Goal: Transaction & Acquisition: Obtain resource

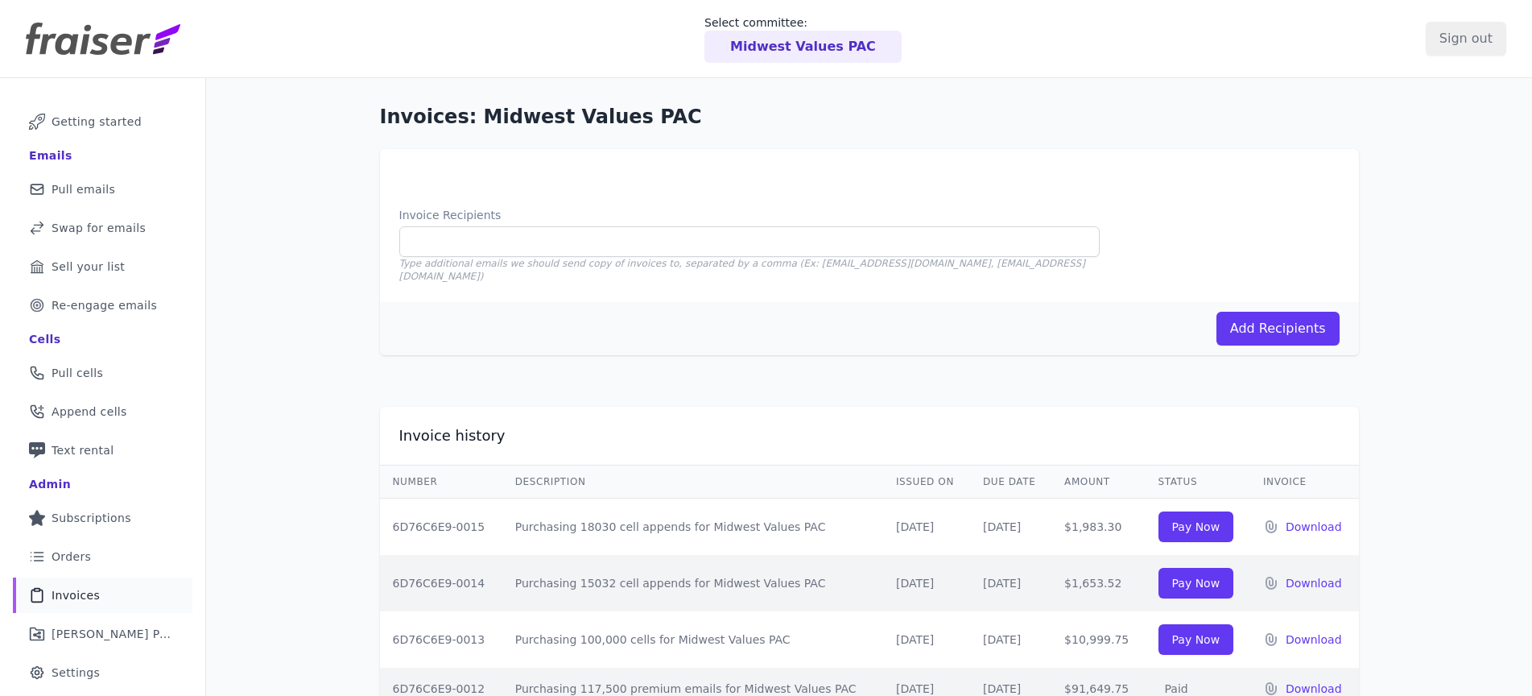
scroll to position [3, 0]
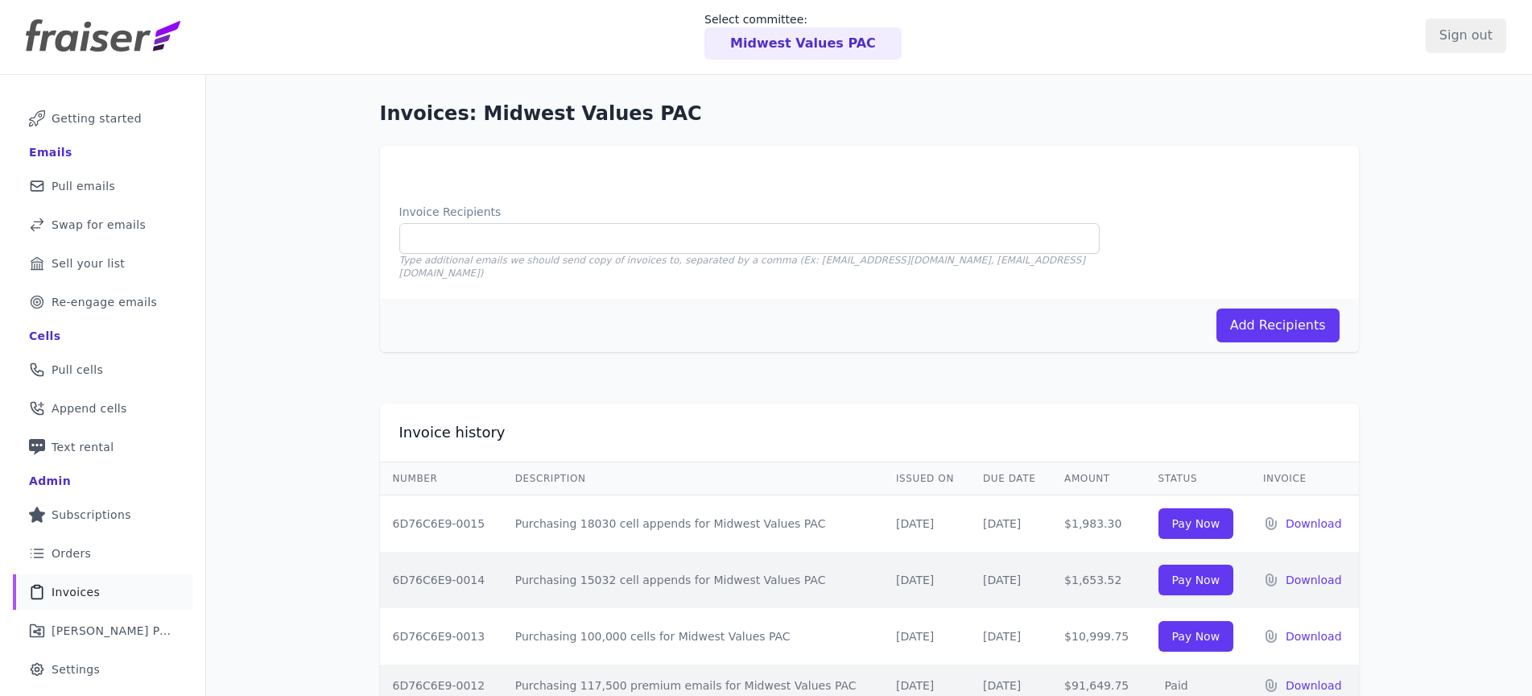
click at [771, 111] on h1 "Invoices: Midwest Values PAC" at bounding box center [869, 114] width 979 height 26
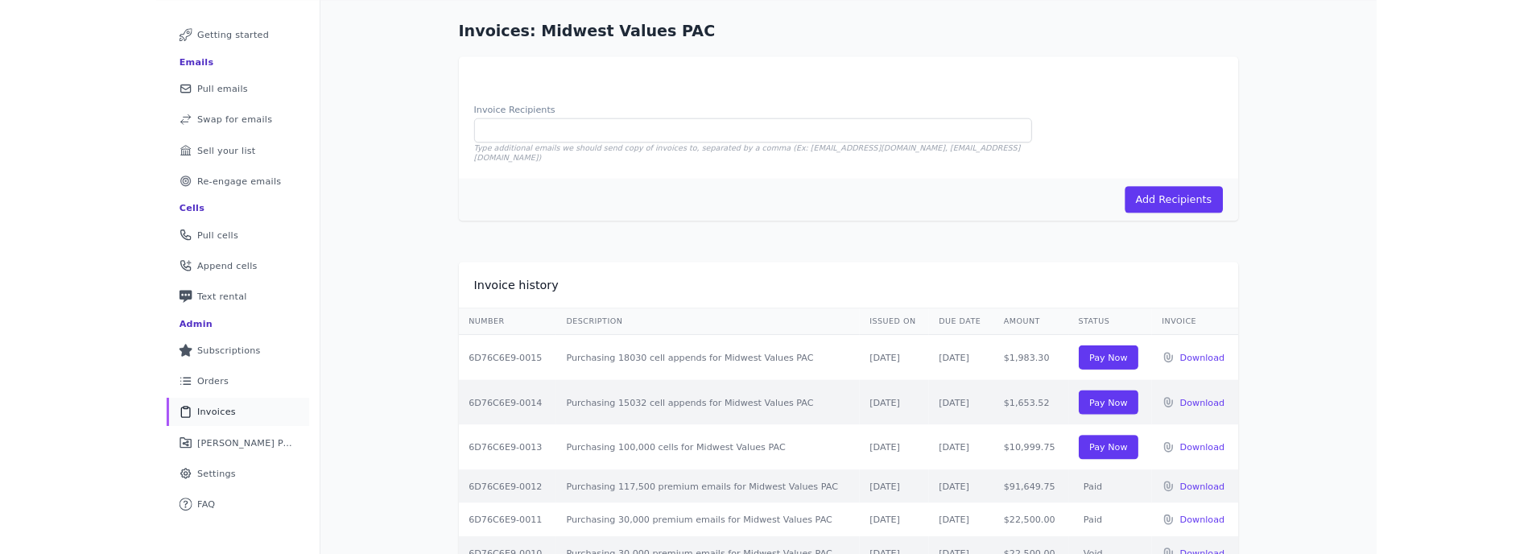
scroll to position [91, 0]
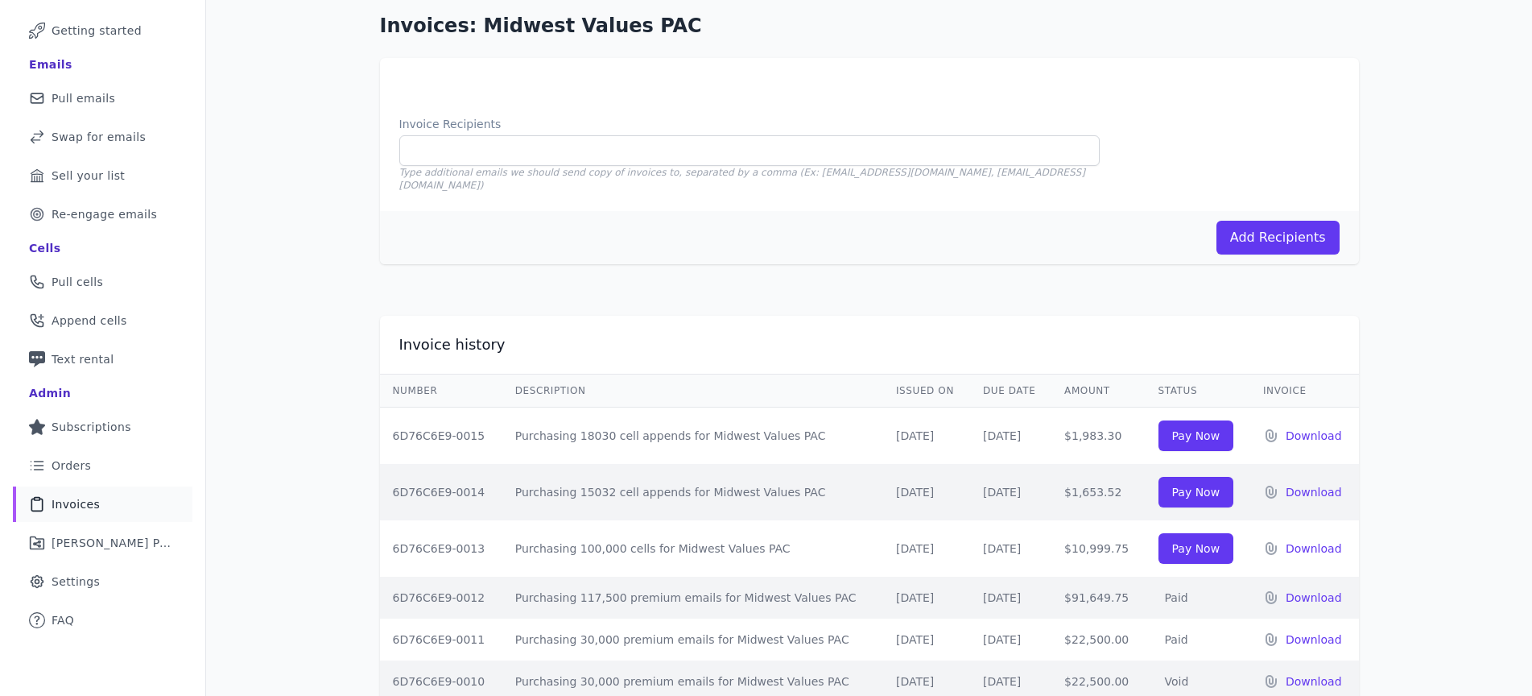
click at [324, 192] on div "Invoices: Midwest Values PAC Invoice Recipients Type additional emails we shoul…" at bounding box center [869, 441] width 1326 height 908
click at [1439, 157] on div "Invoices: Midwest Values PAC Invoice Recipients Type additional emails we shoul…" at bounding box center [869, 441] width 1326 height 908
click at [1473, 170] on div "Invoices: Midwest Values PAC Invoice Recipients Type additional emails we shoul…" at bounding box center [869, 441] width 1326 height 908
click at [1447, 122] on div "Invoices: Midwest Values PAC Invoice Recipients Type additional emails we shoul…" at bounding box center [869, 441] width 1326 height 908
click at [1448, 131] on div "Invoices: Midwest Values PAC Invoice Recipients Type additional emails we shoul…" at bounding box center [869, 441] width 1326 height 908
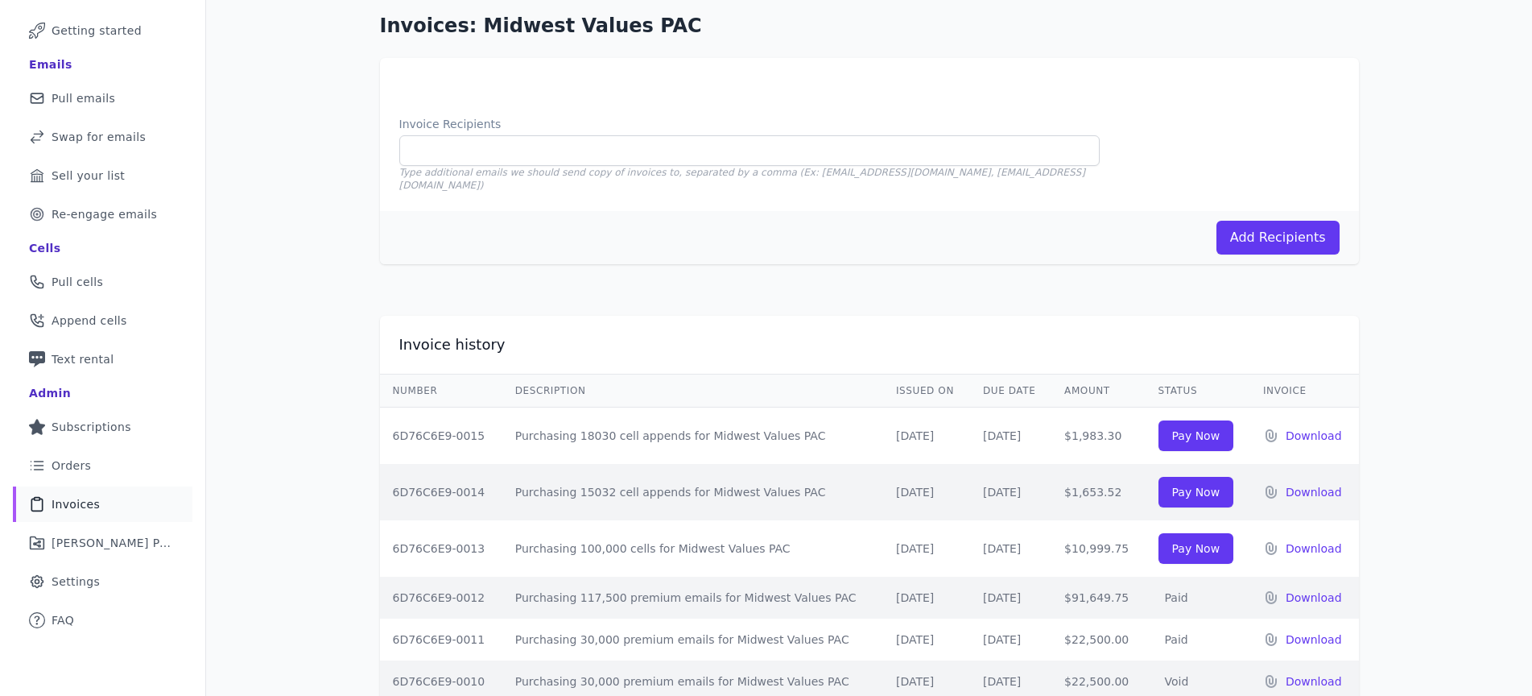
click at [345, 250] on div "Invoices: Midwest Values PAC Invoice Recipients Type additional emails we shoul…" at bounding box center [869, 441] width 1326 height 908
click at [1453, 148] on div "Invoices: Midwest Values PAC Invoice Recipients Type additional emails we shoul…" at bounding box center [869, 441] width 1326 height 908
click at [1452, 147] on div "Invoices: Midwest Values PAC Invoice Recipients Type additional emails we shoul…" at bounding box center [869, 441] width 1326 height 908
click at [1463, 131] on div "Invoices: Midwest Values PAC Invoice Recipients Type additional emails we shoul…" at bounding box center [869, 441] width 1326 height 908
click at [1337, 46] on div "Invoices: Midwest Values PAC Invoice Recipients Type additional emails we shoul…" at bounding box center [869, 138] width 979 height 251
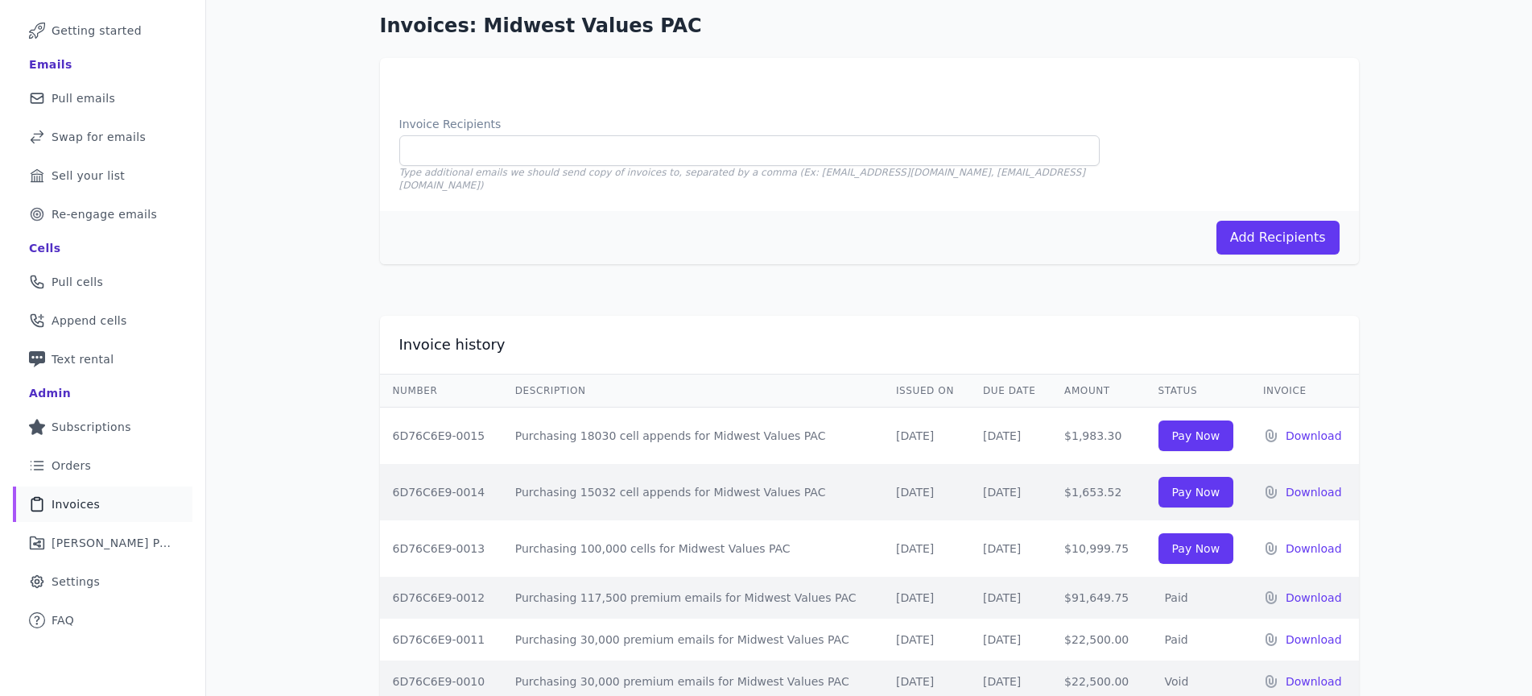
click at [1399, 46] on div "Invoices: Midwest Values PAC Invoice Recipients Type additional emails we shoul…" at bounding box center [869, 441] width 1326 height 908
click at [1449, 70] on div "Invoices: Midwest Values PAC Invoice Recipients Type additional emails we shoul…" at bounding box center [869, 441] width 1326 height 908
click at [1429, 75] on div "Invoices: Midwest Values PAC Invoice Recipients Type additional emails we shoul…" at bounding box center [869, 441] width 1326 height 908
click at [1418, 79] on div "Invoices: Midwest Values PAC Invoice Recipients Type additional emails we shoul…" at bounding box center [869, 441] width 1326 height 908
click at [1416, 81] on div "Invoices: Midwest Values PAC Invoice Recipients Type additional emails we shoul…" at bounding box center [869, 441] width 1326 height 908
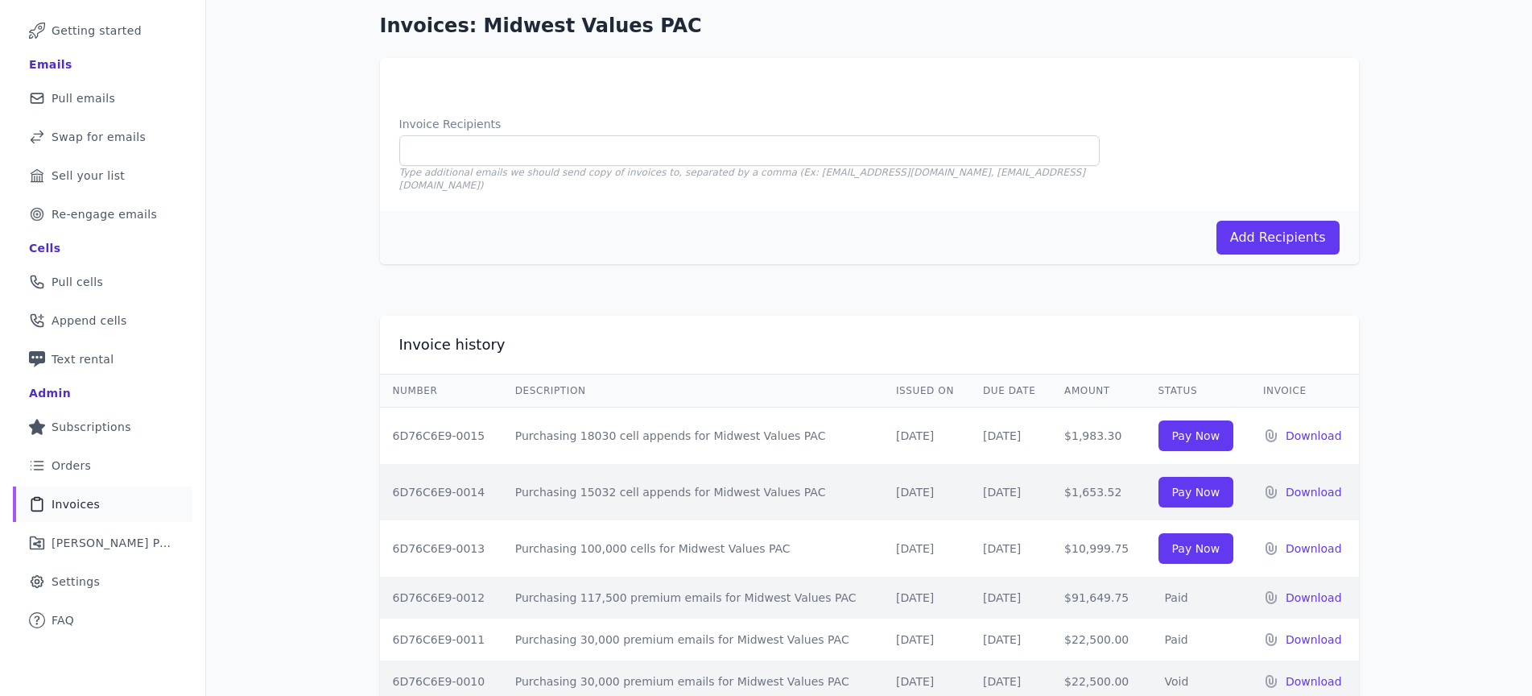
click at [1420, 81] on div "Invoices: Midwest Values PAC Invoice Recipients Type additional emails we shoul…" at bounding box center [869, 441] width 1326 height 908
click at [1453, 131] on div "Invoices: Midwest Values PAC Invoice Recipients Type additional emails we shoul…" at bounding box center [869, 441] width 1326 height 908
click at [1435, 90] on div "Invoices: Midwest Values PAC Invoice Recipients Type additional emails we shoul…" at bounding box center [869, 441] width 1326 height 908
click at [1466, 74] on div "Invoices: Midwest Values PAC Invoice Recipients Type additional emails we shoul…" at bounding box center [869, 441] width 1326 height 908
click at [1452, 60] on div "Invoices: Midwest Values PAC Invoice Recipients Type additional emails we shoul…" at bounding box center [869, 441] width 1326 height 908
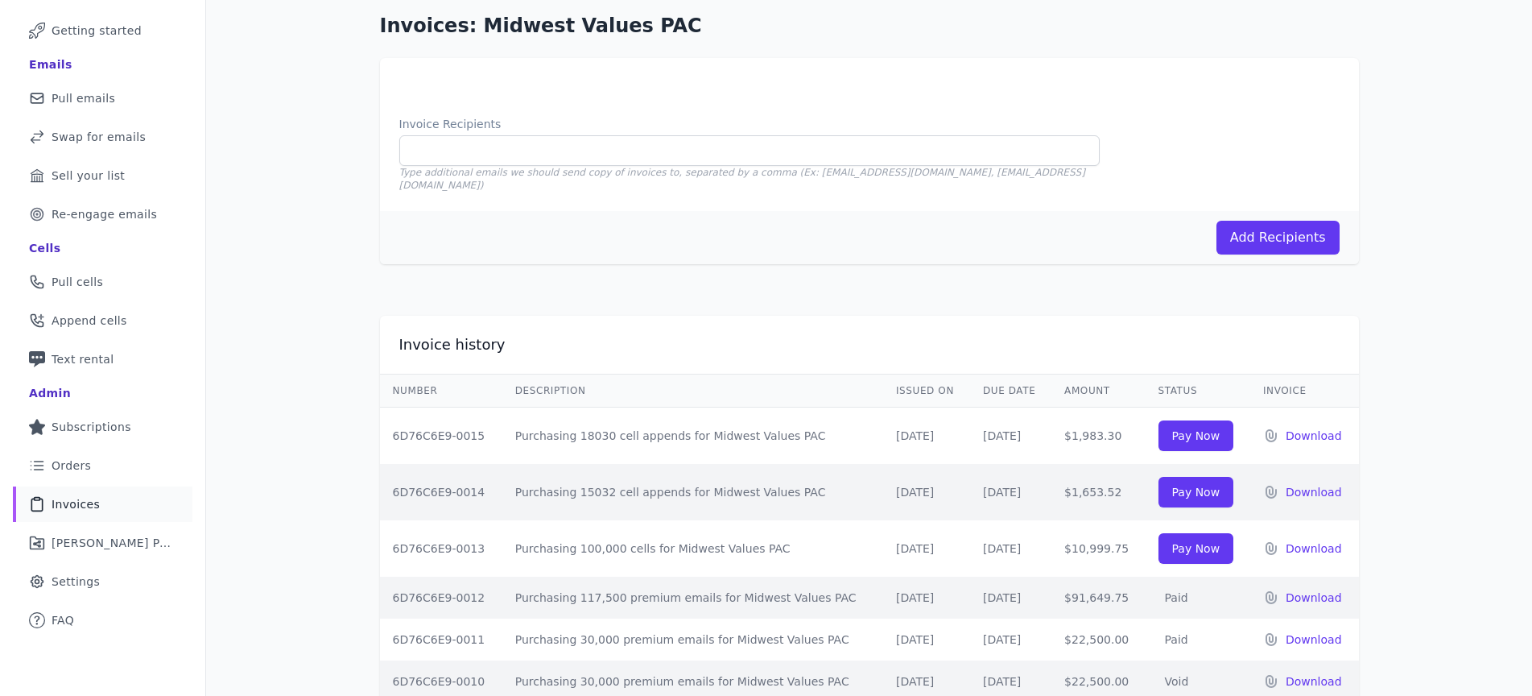
click at [1490, 68] on div "Invoices: Midwest Values PAC Invoice Recipients Type additional emails we shoul…" at bounding box center [869, 441] width 1326 height 908
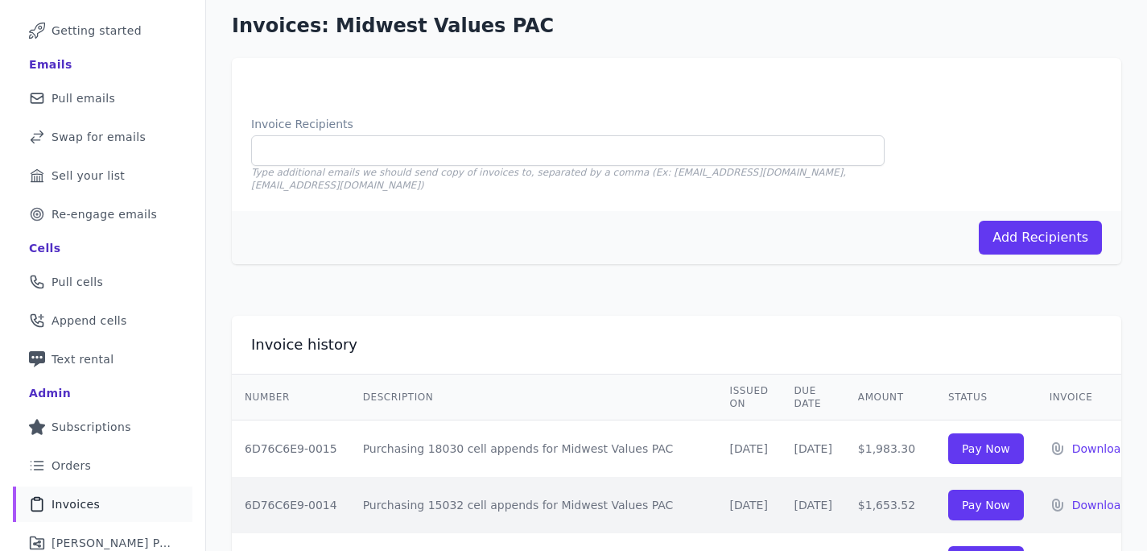
click at [592, 27] on h1 "Invoices: Midwest Values PAC" at bounding box center [677, 26] width 890 height 26
drag, startPoint x: 499, startPoint y: 10, endPoint x: 389, endPoint y: 19, distance: 110.6
click at [389, 19] on div "Invoices: Midwest Values PAC Invoice Recipients Type additional emails we shoul…" at bounding box center [676, 138] width 941 height 303
click at [389, 19] on h1 "Invoices: Midwest Values PAC" at bounding box center [677, 26] width 890 height 26
drag, startPoint x: 336, startPoint y: 27, endPoint x: 524, endPoint y: 20, distance: 188.5
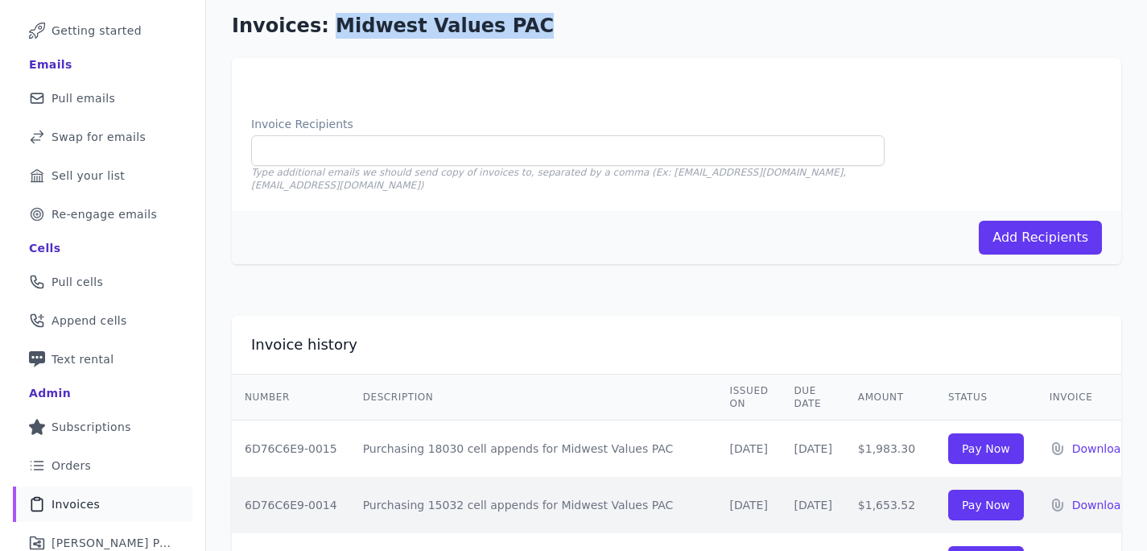
click at [524, 20] on h1 "Invoices: Midwest Values PAC" at bounding box center [677, 26] width 890 height 26
drag, startPoint x: 495, startPoint y: 23, endPoint x: 317, endPoint y: 23, distance: 178.0
click at [317, 23] on h1 "Invoices: Midwest Values PAC" at bounding box center [677, 26] width 890 height 26
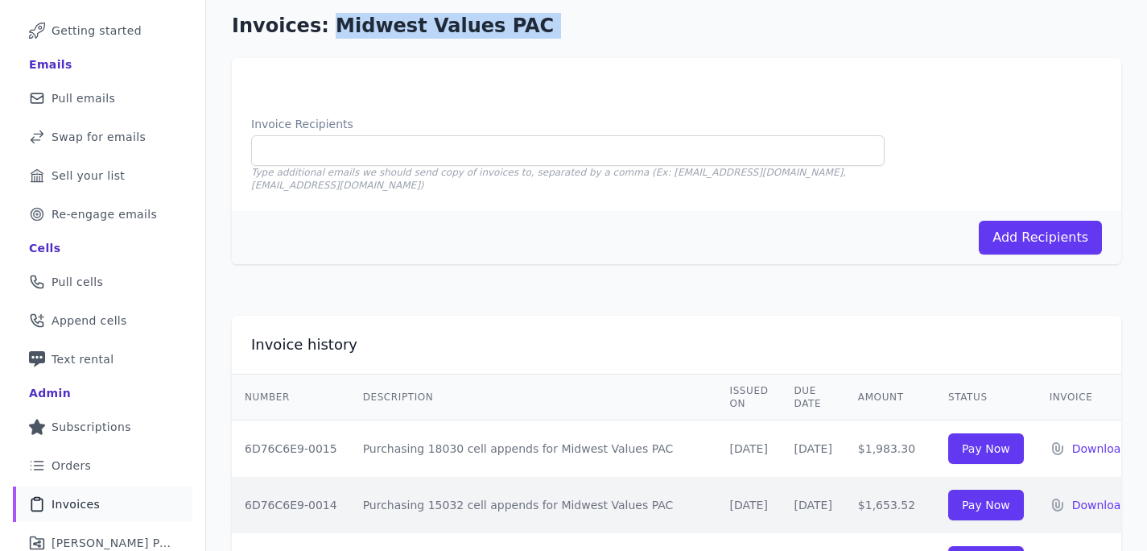
drag, startPoint x: 317, startPoint y: 23, endPoint x: 502, endPoint y: 15, distance: 184.6
click at [502, 15] on h1 "Invoices: Midwest Values PAC" at bounding box center [677, 26] width 890 height 26
drag, startPoint x: 469, startPoint y: 23, endPoint x: 319, endPoint y: 18, distance: 149.9
click at [319, 18] on h1 "Invoices: Midwest Values PAC" at bounding box center [677, 26] width 890 height 26
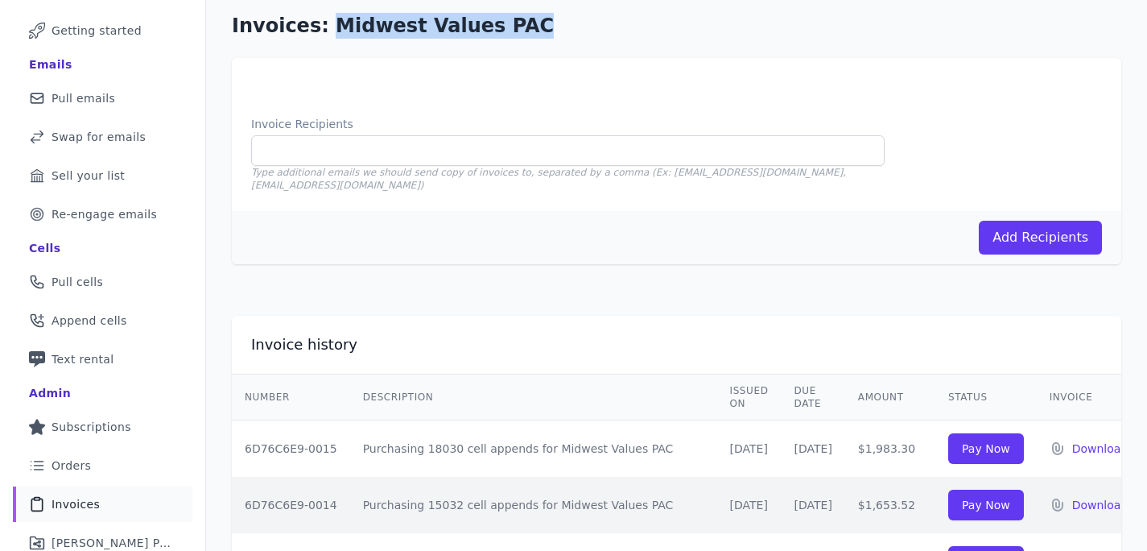
click at [365, 21] on h1 "Invoices: Midwest Values PAC" at bounding box center [677, 26] width 890 height 26
click at [551, 15] on h1 "Invoices: Midwest Values PAC" at bounding box center [677, 26] width 890 height 26
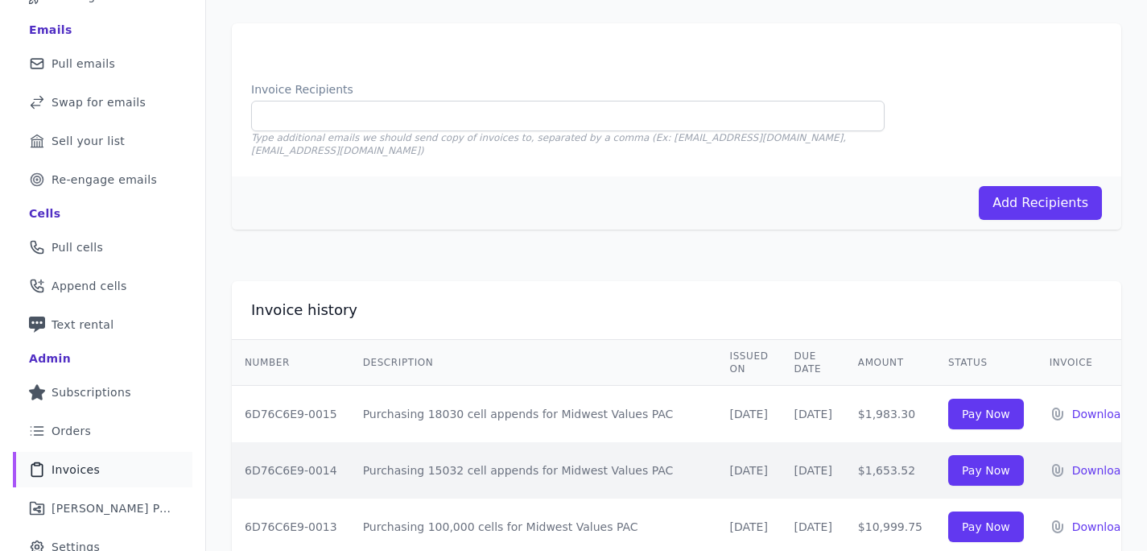
scroll to position [204, 0]
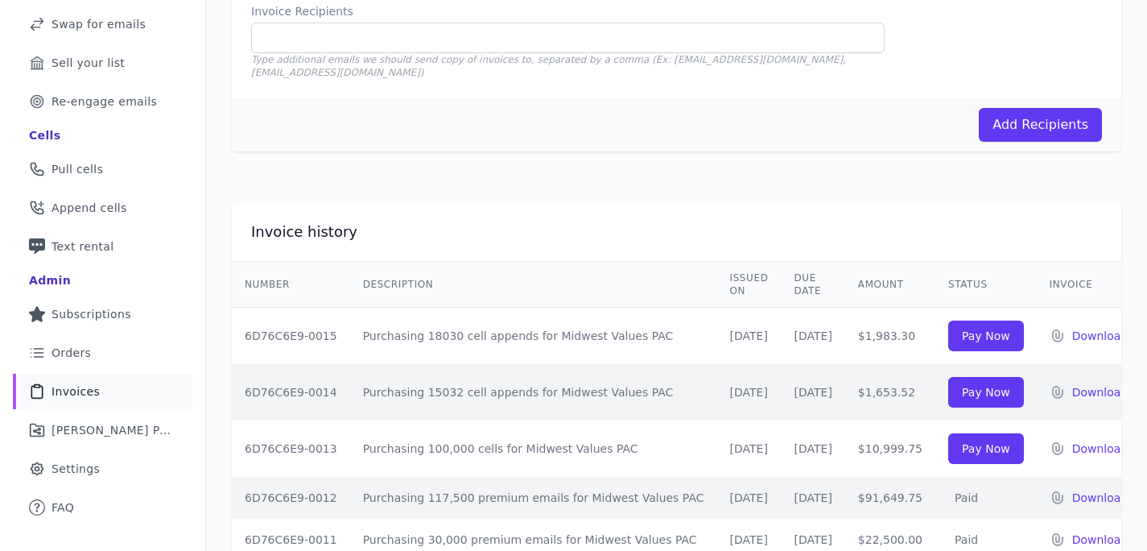
click at [287, 436] on td "6D76C6E9-0013" at bounding box center [291, 448] width 118 height 56
copy tr "6D76C6E9-0013"
drag, startPoint x: 341, startPoint y: 378, endPoint x: 858, endPoint y: 374, distance: 517.0
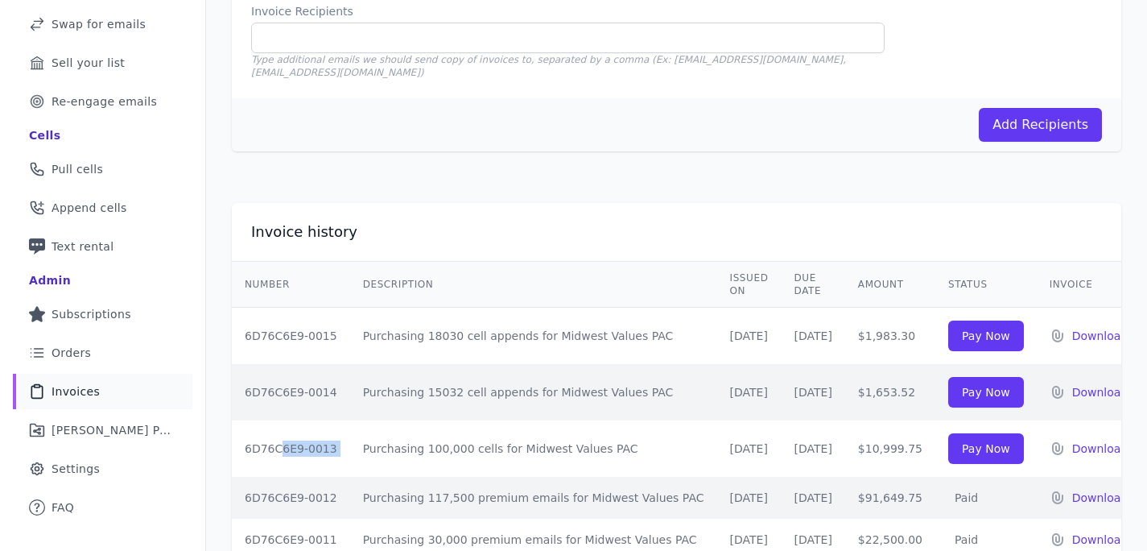
click at [858, 374] on tr "6D76C6E9-0014 Purchasing 15032 cell appends for Midwest Values PAC [DATE] [DATE…" at bounding box center [686, 392] width 909 height 56
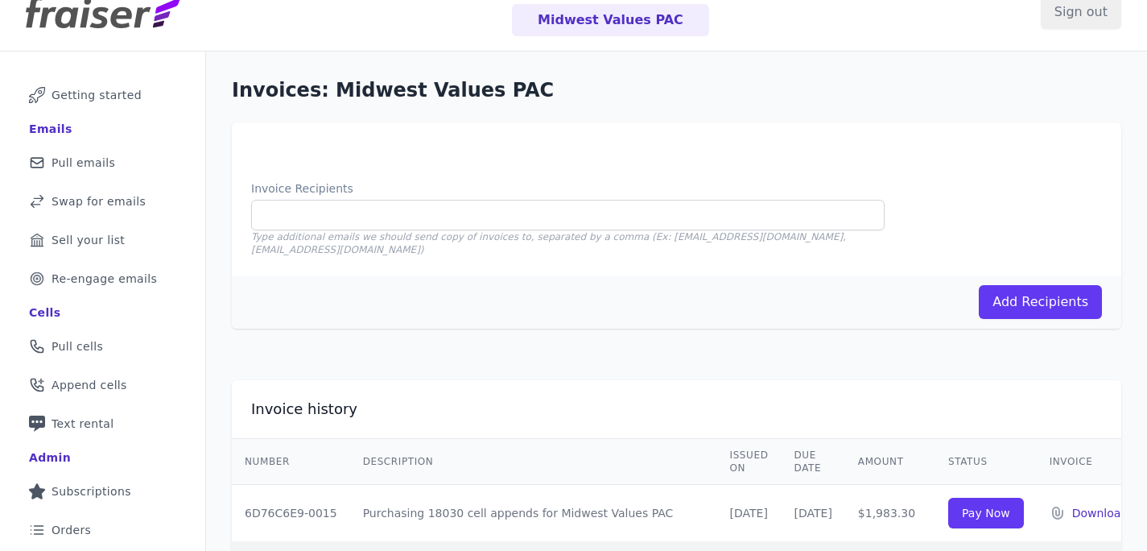
scroll to position [0, 0]
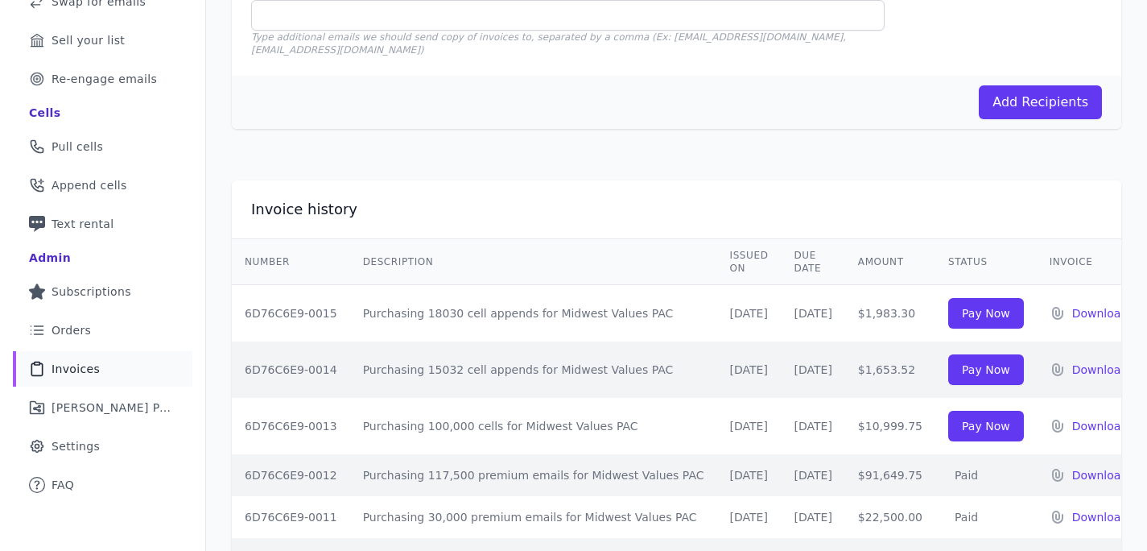
scroll to position [232, 0]
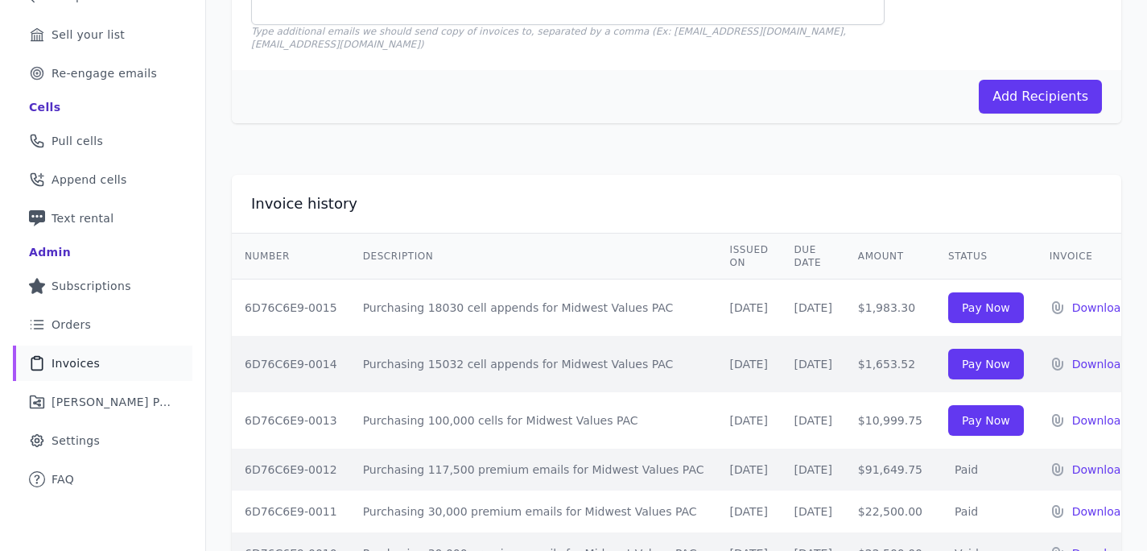
click at [1052, 414] on icon at bounding box center [1057, 420] width 11 height 13
click at [1073, 300] on p "Download" at bounding box center [1101, 308] width 56 height 16
